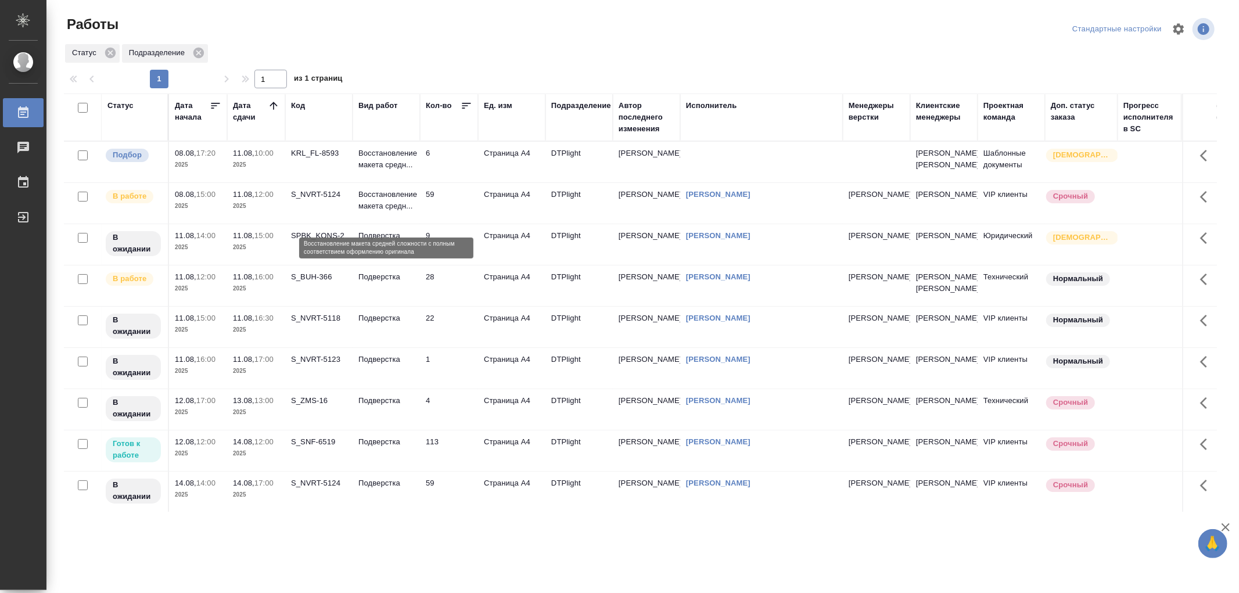
click at [394, 212] on p "Восстановление макета средн..." at bounding box center [386, 200] width 56 height 23
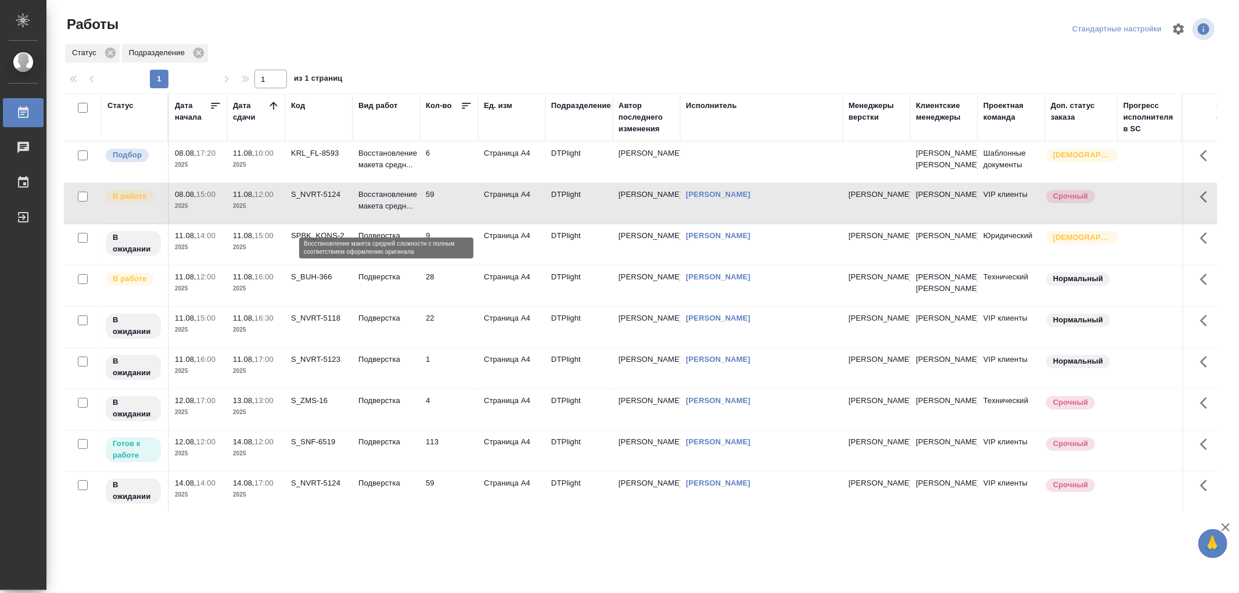
click at [394, 212] on p "Восстановление макета средн..." at bounding box center [386, 200] width 56 height 23
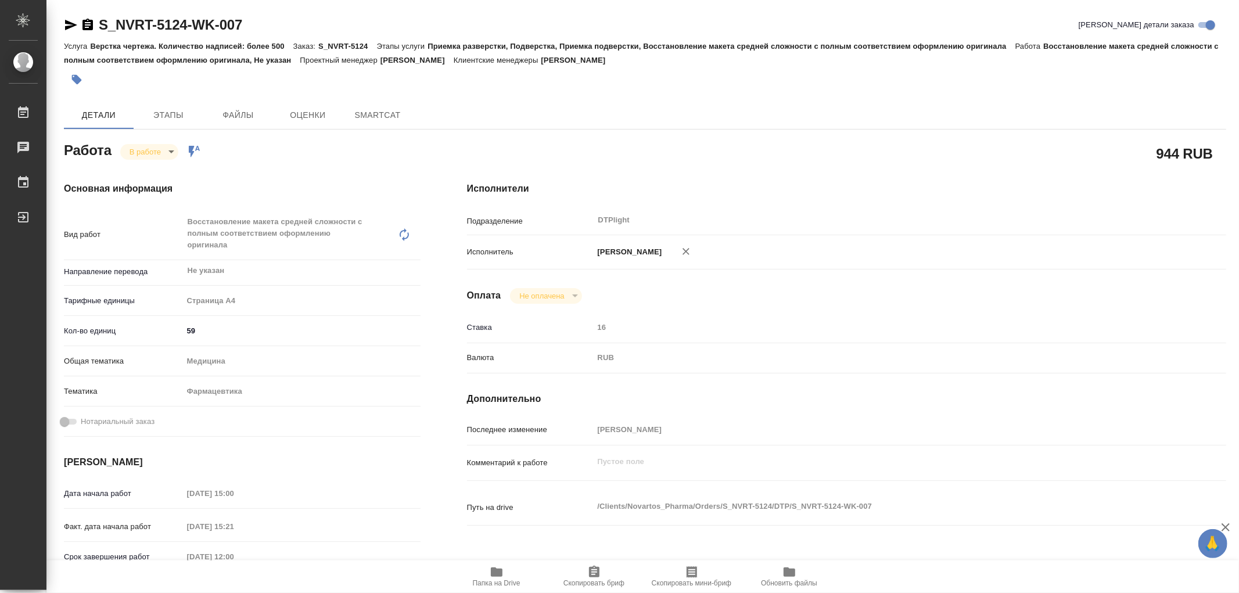
type textarea "x"
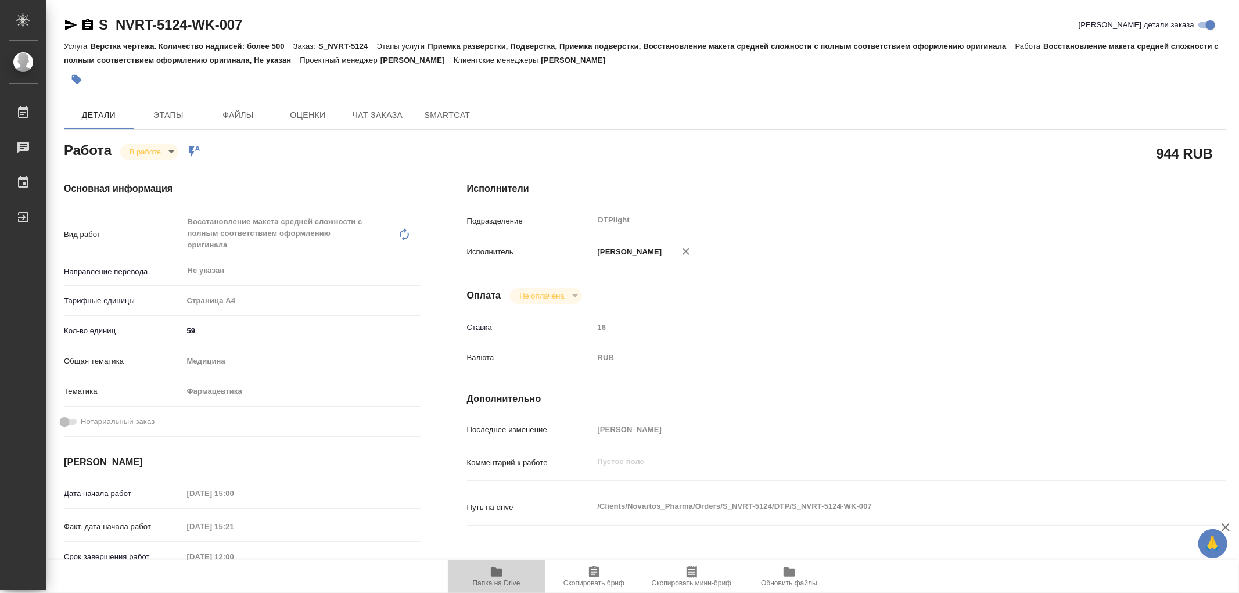
click at [498, 572] on icon "button" at bounding box center [497, 571] width 12 height 9
type textarea "x"
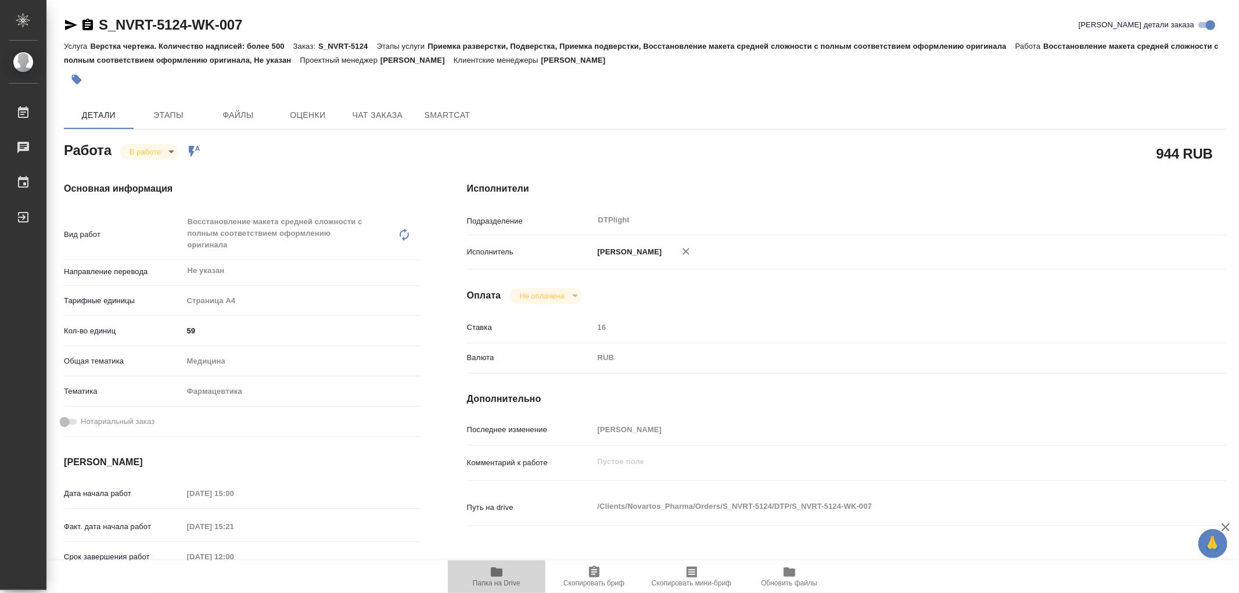
type textarea "x"
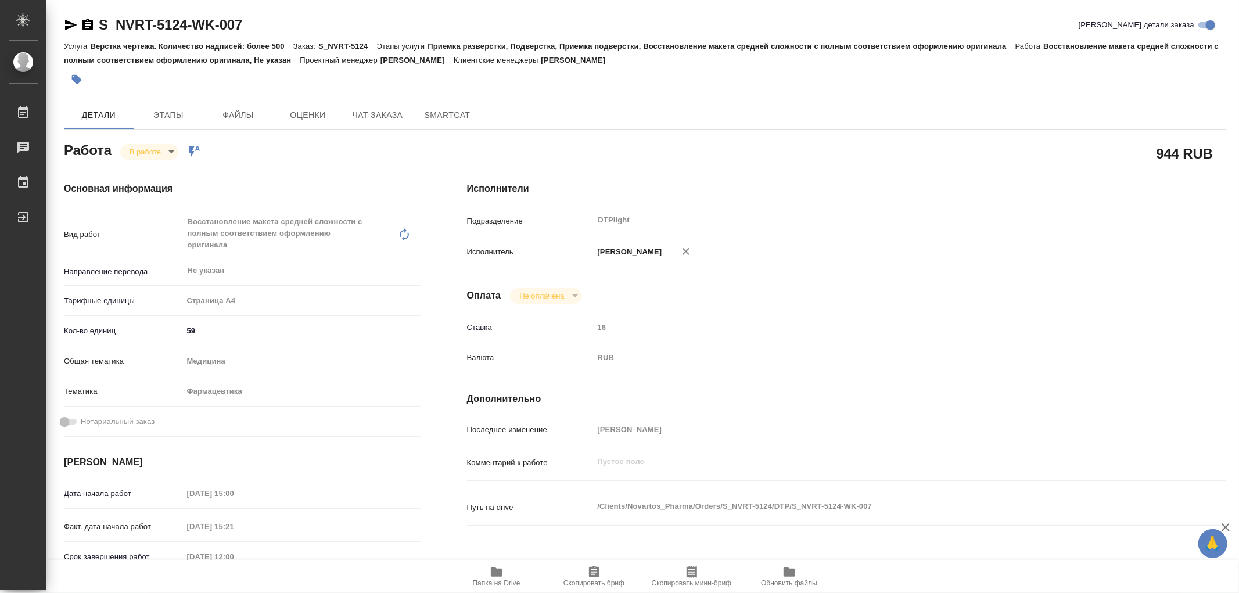
type textarea "x"
click at [484, 567] on span "Папка на Drive" at bounding box center [497, 576] width 84 height 22
click at [150, 146] on body "🙏 .cls-1 fill:#fff; AWATERA Работы 0 Чаты График Выйти S_NVRT-5124-WK-007 Кратк…" at bounding box center [619, 296] width 1239 height 593
click at [153, 176] on button "Выполнен" at bounding box center [150, 171] width 42 height 13
type textarea "x"
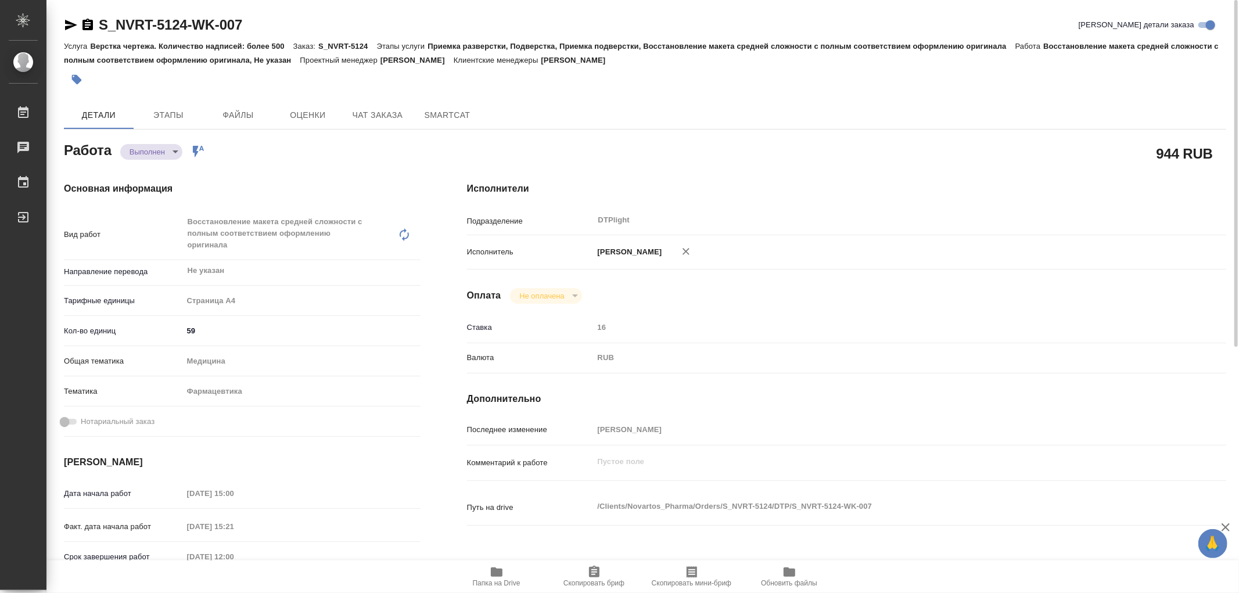
type textarea "x"
drag, startPoint x: 250, startPoint y: 21, endPoint x: 105, endPoint y: 21, distance: 145.2
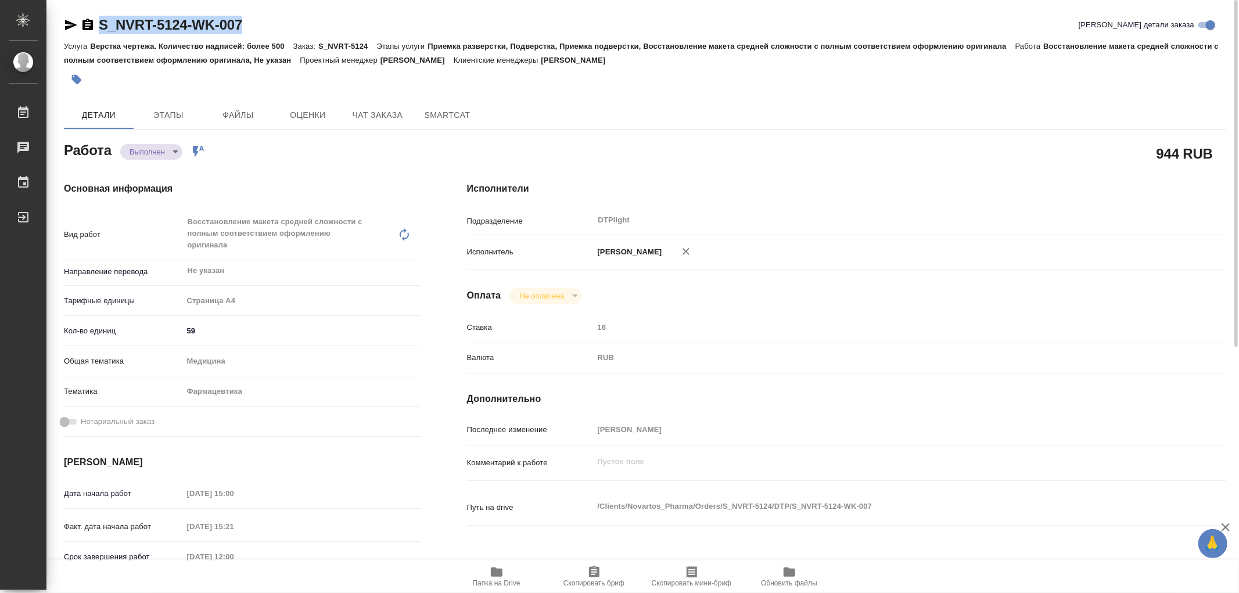
click at [102, 22] on div "S_NVRT-5124-WK-007 Кратко детали заказа" at bounding box center [645, 25] width 1162 height 19
copy link "S_NVRT-5124-WK-007"
